Goal: Task Accomplishment & Management: Use online tool/utility

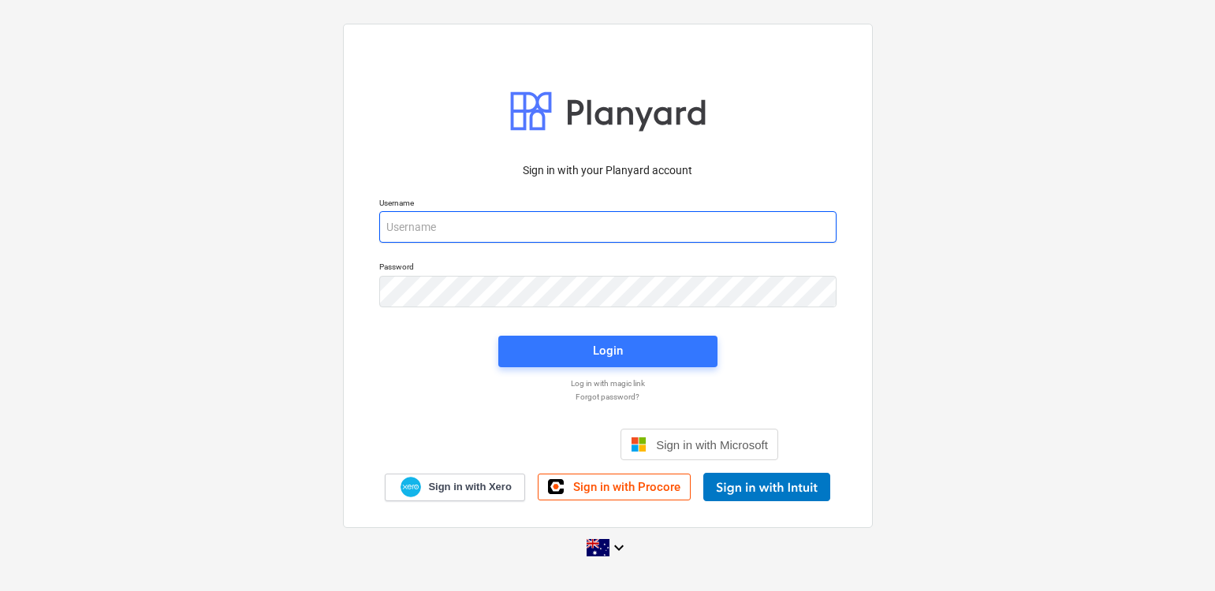
click at [570, 218] on input "email" at bounding box center [607, 227] width 457 height 32
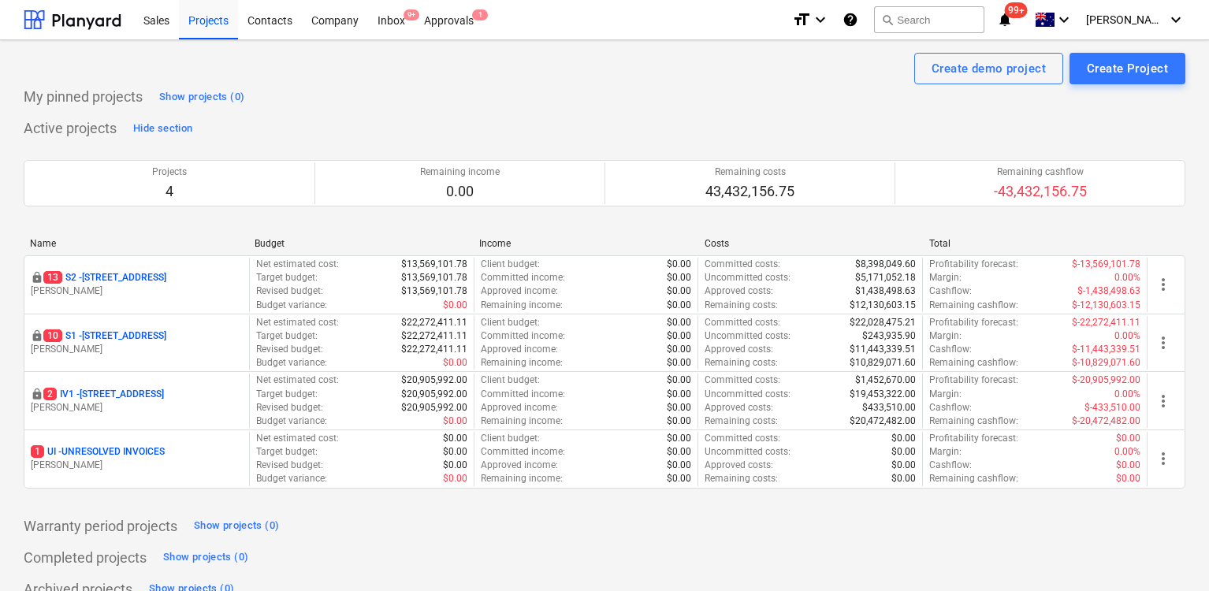
scroll to position [1, 0]
click at [456, 22] on div "Approvals 1" at bounding box center [449, 18] width 69 height 40
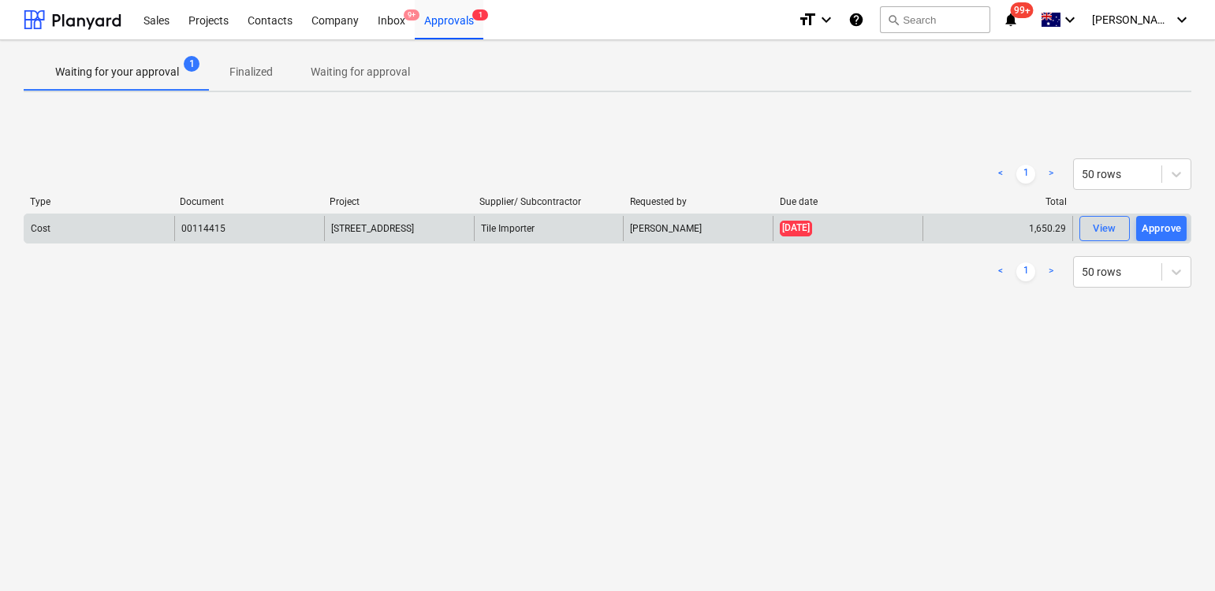
click at [380, 231] on span "[STREET_ADDRESS]" at bounding box center [372, 228] width 83 height 11
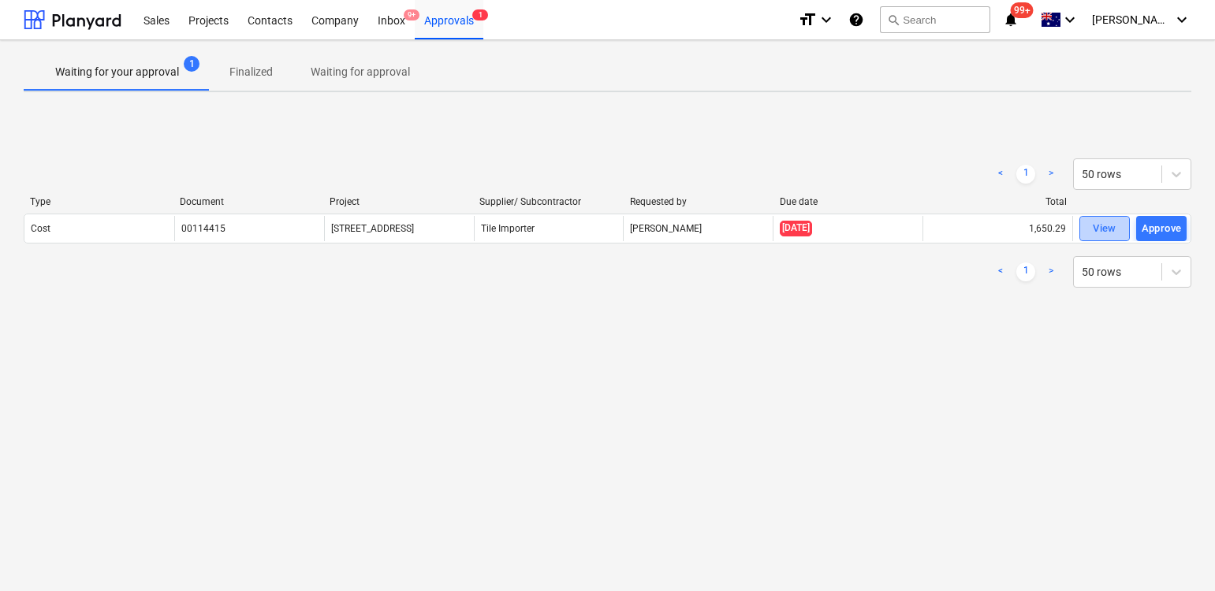
click at [1103, 221] on div "View" at bounding box center [1105, 229] width 24 height 18
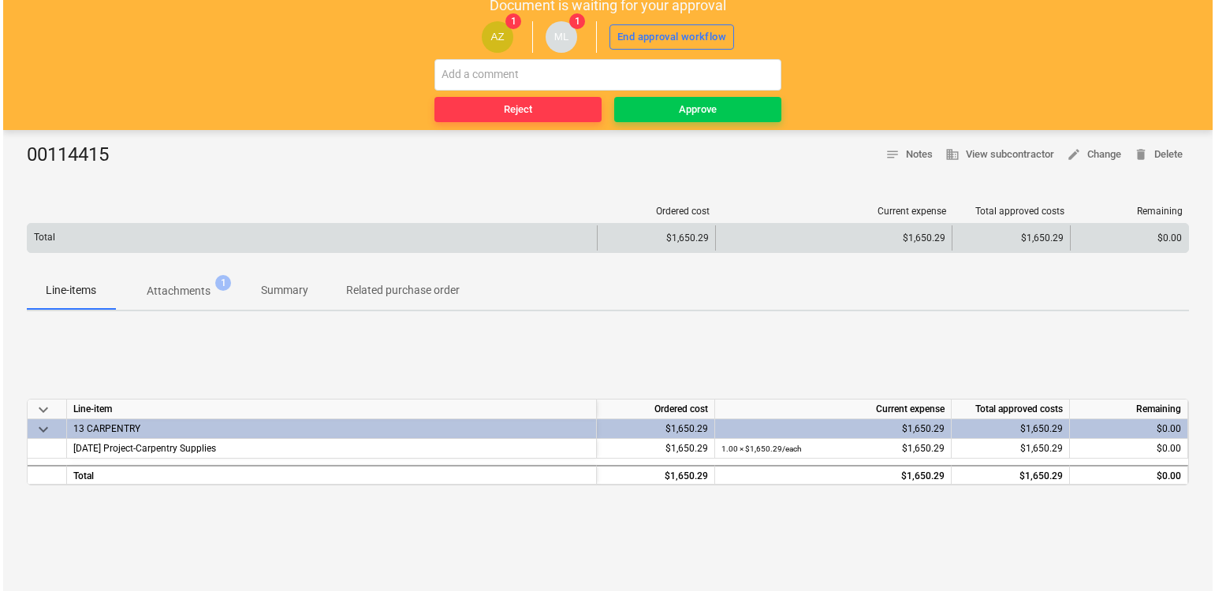
scroll to position [97, 0]
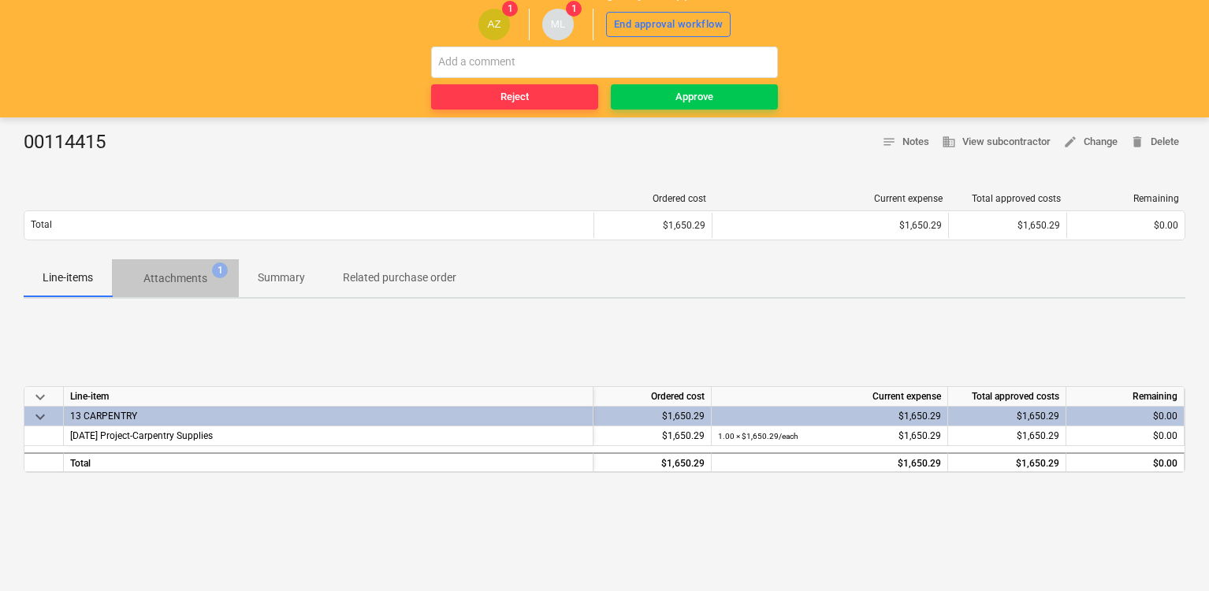
click at [164, 274] on p "Attachments" at bounding box center [175, 278] width 64 height 17
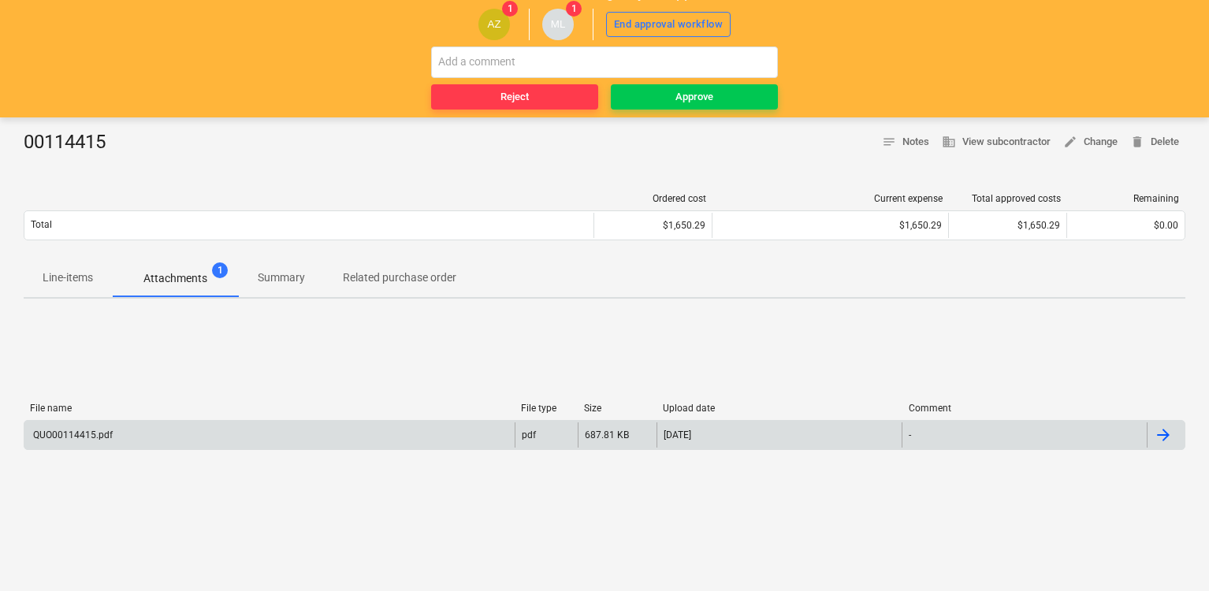
click at [492, 424] on div "QUO00114415.pdf" at bounding box center [269, 435] width 490 height 25
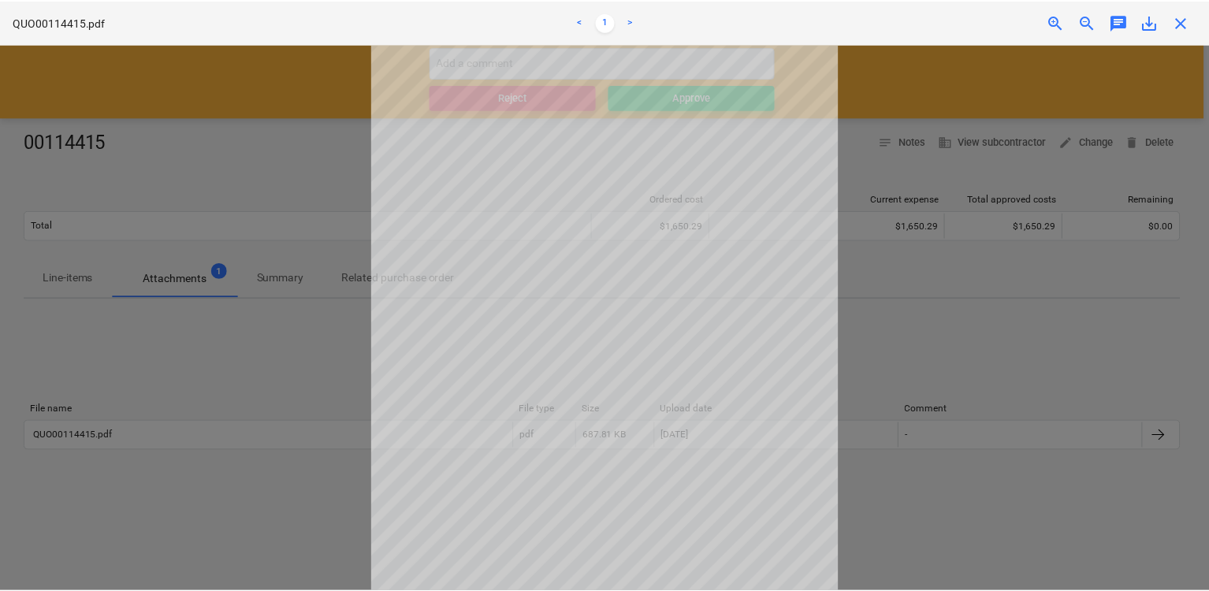
scroll to position [120, 0]
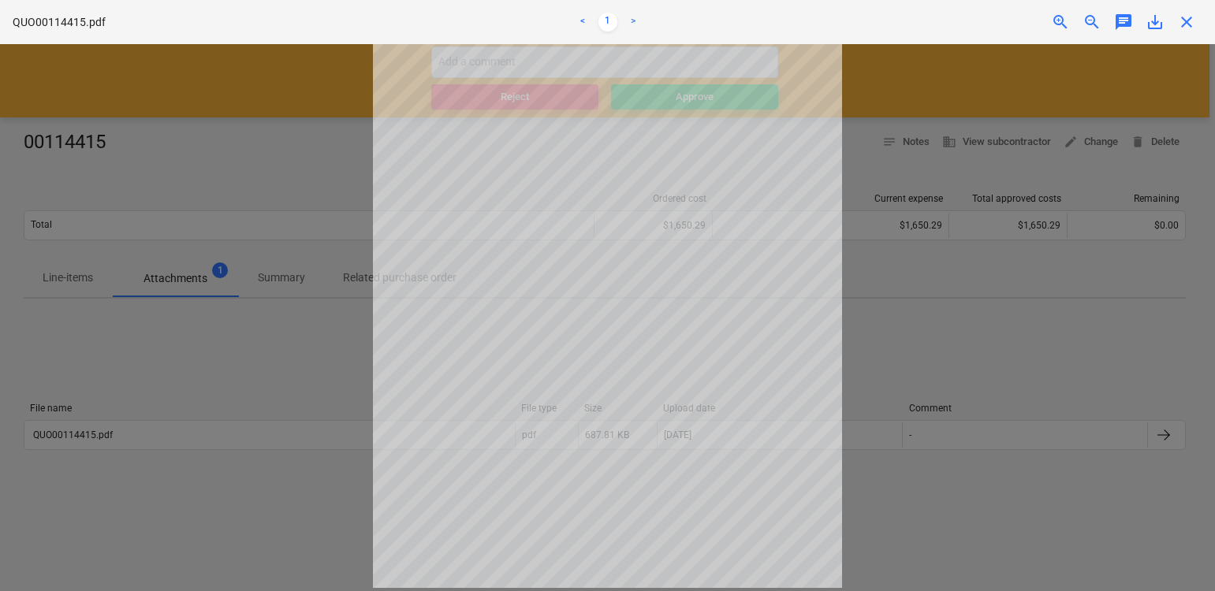
click at [931, 253] on div at bounding box center [607, 317] width 1215 height 547
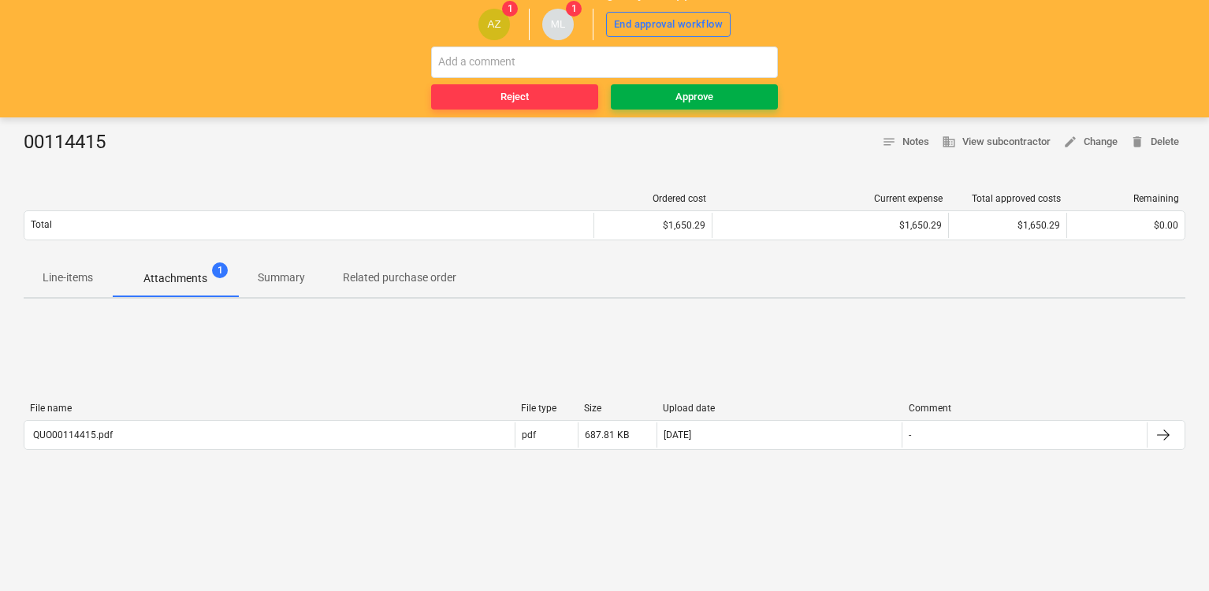
click at [678, 91] on div "Approve" at bounding box center [695, 97] width 38 height 18
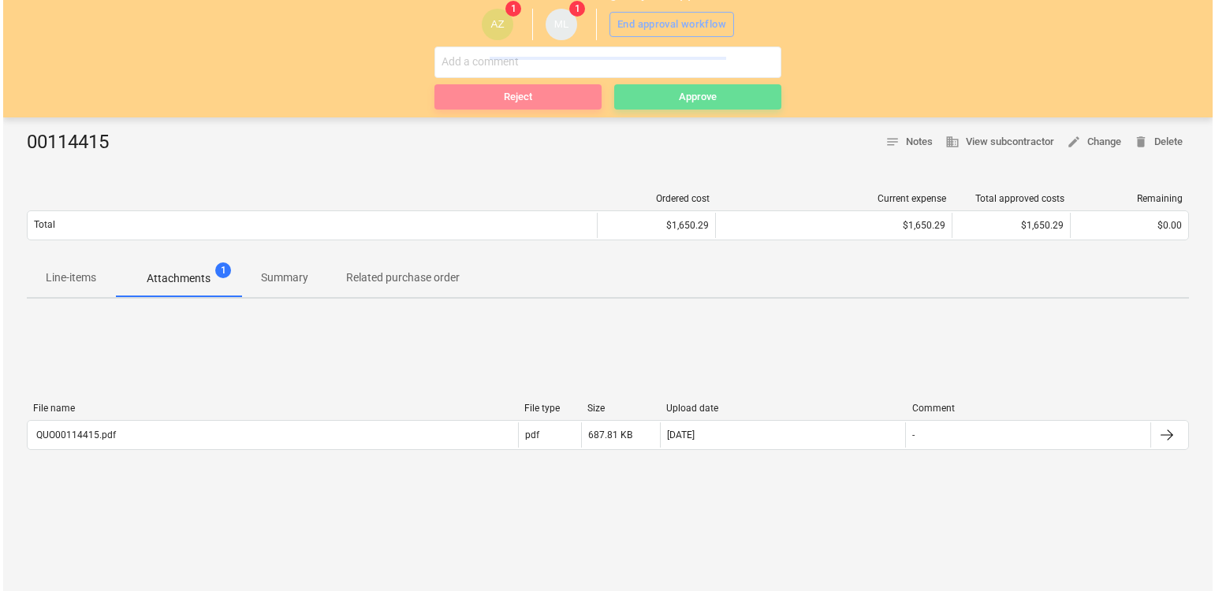
scroll to position [0, 0]
